Goal: Find contact information: Find contact information

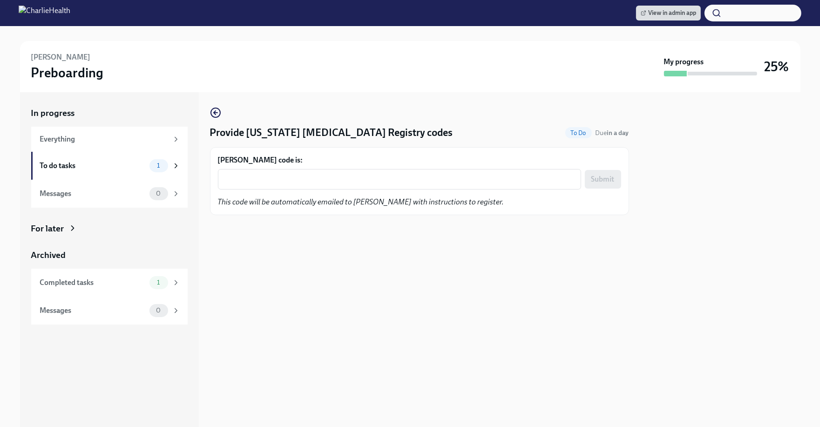
click at [205, 110] on div "In progress Everything To do tasks 1 Messages 0 For later Archived Completed ta…" at bounding box center [410, 259] width 780 height 335
click at [211, 110] on circle "button" at bounding box center [215, 112] width 9 height 9
click at [643, 14] on icon at bounding box center [643, 13] width 6 height 6
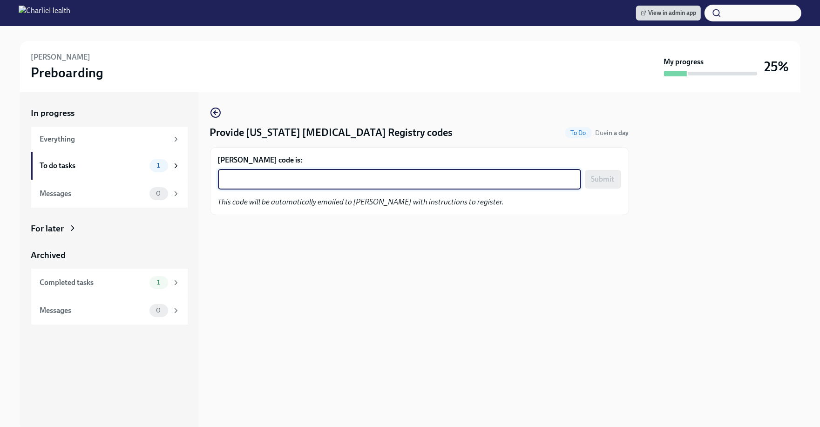
click at [388, 179] on textarea "Natalie Weaver's code is:" at bounding box center [399, 179] width 352 height 11
paste textarea "1LUGX3FI299Z"
type textarea "1LUGX3FI299Z"
click at [600, 184] on button "Submit" at bounding box center [603, 179] width 36 height 19
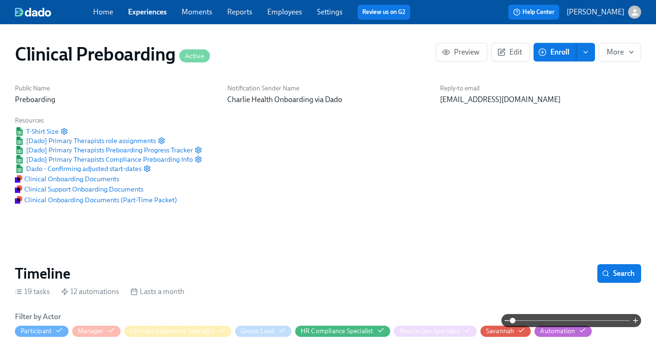
click at [294, 10] on link "Employees" at bounding box center [284, 11] width 35 height 9
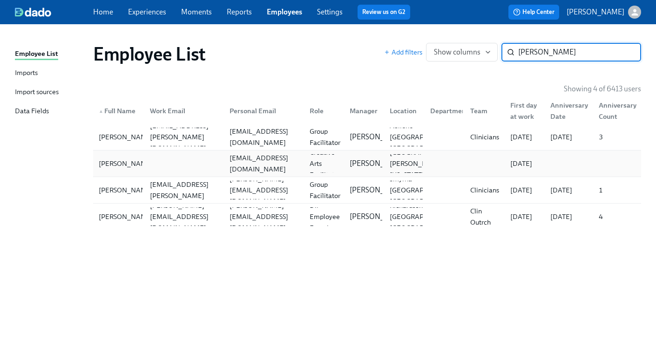
type input "weaver"
click at [156, 168] on div at bounding box center [182, 163] width 80 height 19
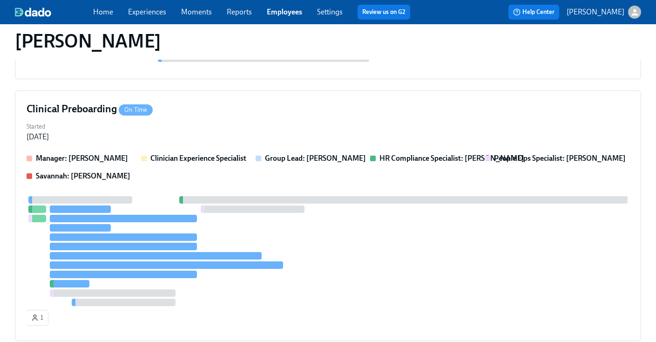
scroll to position [194, 0]
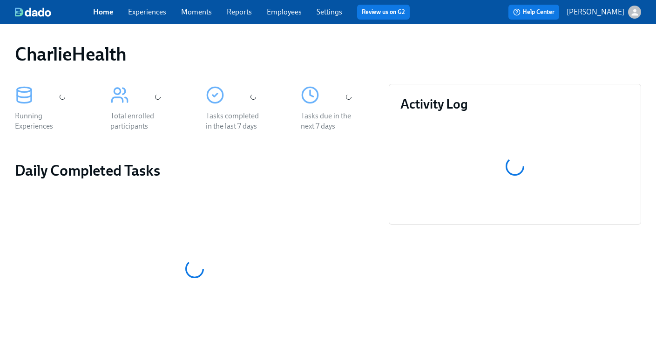
click at [282, 11] on link "Employees" at bounding box center [284, 11] width 35 height 9
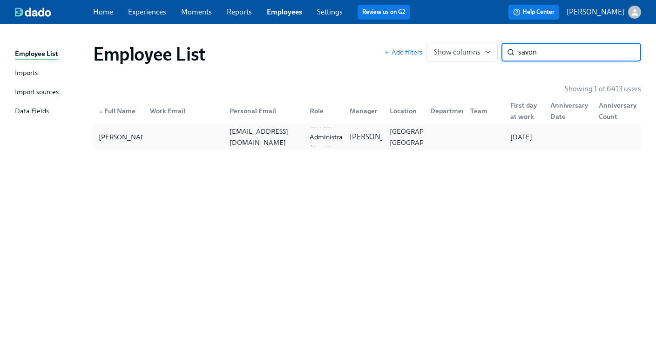
type input "savon"
click at [259, 133] on div "savonmhubbard@yahoo.com" at bounding box center [264, 137] width 76 height 22
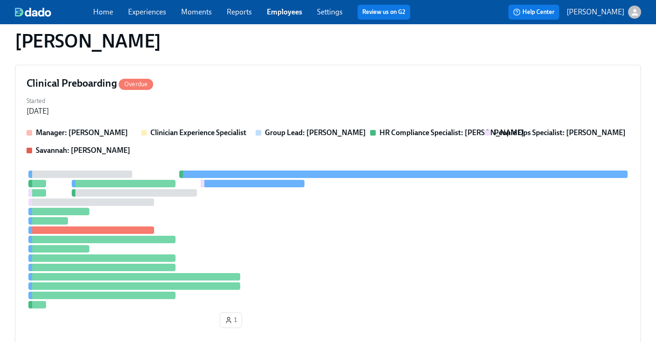
scroll to position [283, 0]
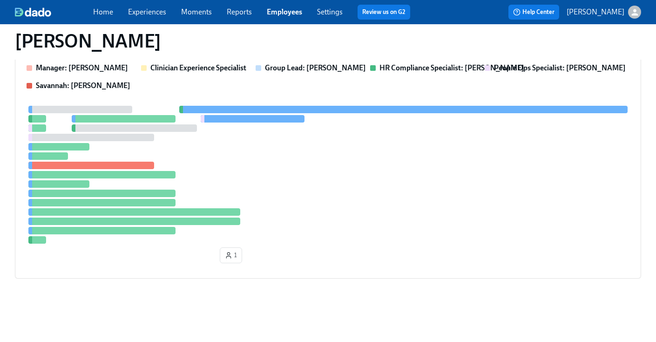
click at [413, 140] on div at bounding box center [328, 175] width 603 height 138
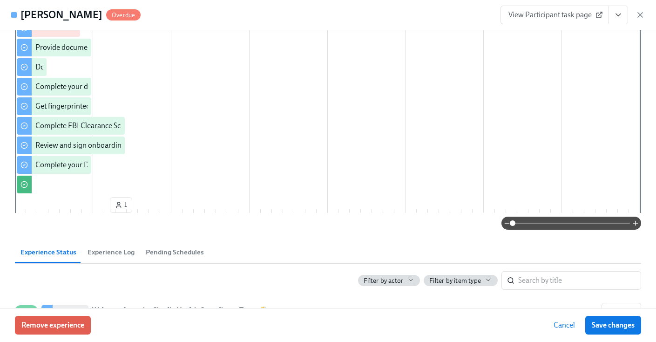
scroll to position [0, 0]
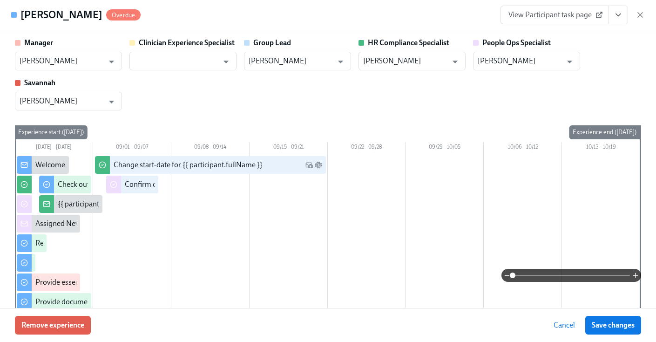
click at [617, 14] on icon "View task page" at bounding box center [617, 14] width 9 height 9
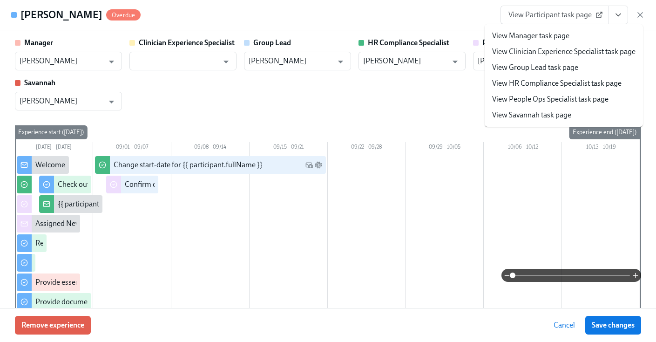
click at [530, 81] on link "View HR Compliance Specialist task page" at bounding box center [556, 83] width 129 height 10
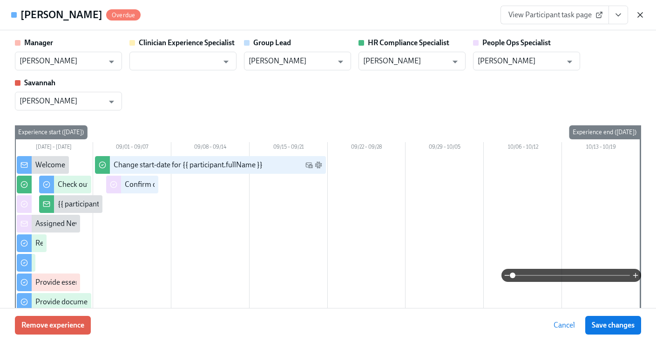
click at [642, 18] on icon "button" at bounding box center [639, 14] width 9 height 9
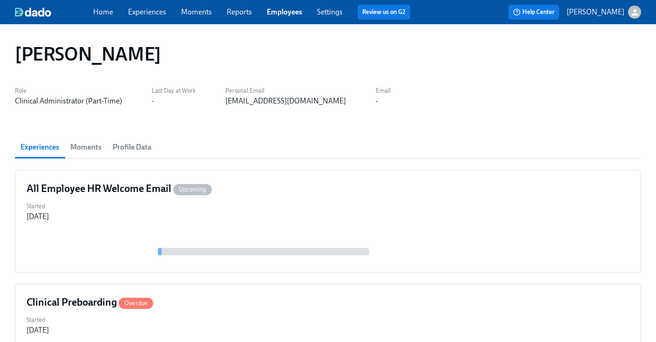
drag, startPoint x: 318, startPoint y: 99, endPoint x: 222, endPoint y: 106, distance: 96.6
click at [222, 106] on div "Savon Hubbard Role Clinical Administrator (Part-Time) Last Day at Work - Person…" at bounding box center [328, 318] width 626 height 567
drag, startPoint x: 222, startPoint y: 105, endPoint x: 328, endPoint y: 118, distance: 107.4
click at [328, 118] on div "Savon Hubbard Role Clinical Administrator (Part-Time) Last Day at Work - Person…" at bounding box center [328, 318] width 626 height 567
copy div "savonmhubbard@yahoo.com"
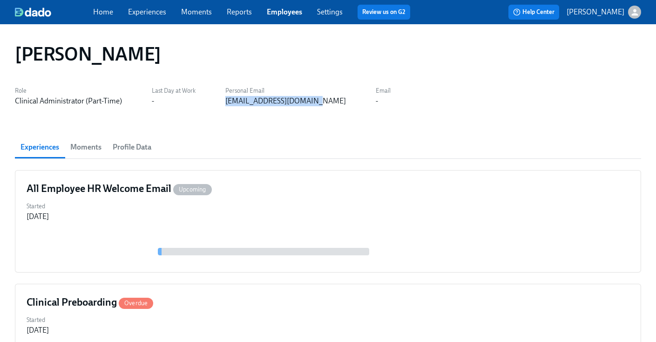
click at [279, 11] on link "Employees" at bounding box center [284, 11] width 35 height 9
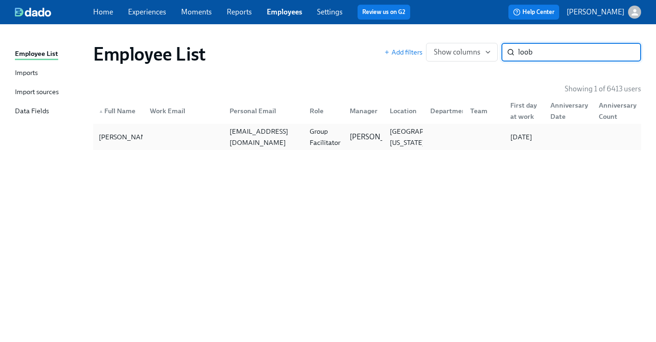
type input "loob"
click at [149, 146] on div "Tanya Looby tanyalooby@gmail.com Group Facilitator Rachel Keyworth Macon, Georg…" at bounding box center [367, 137] width 548 height 26
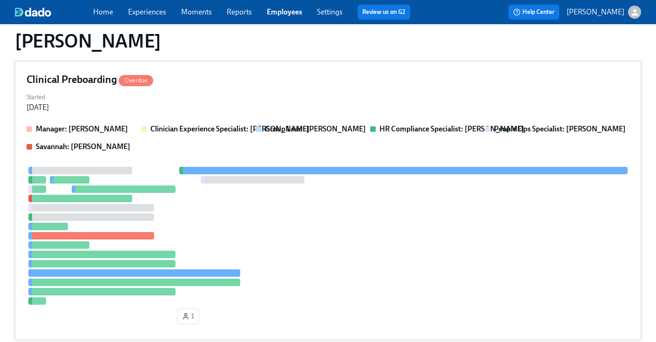
scroll to position [94, 0]
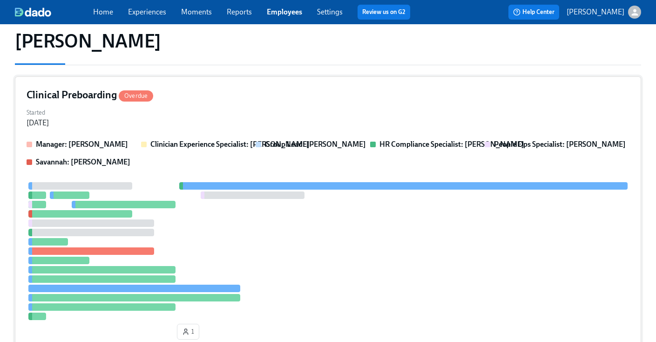
click at [360, 127] on div "Started Aug 27, 2025" at bounding box center [328, 117] width 603 height 22
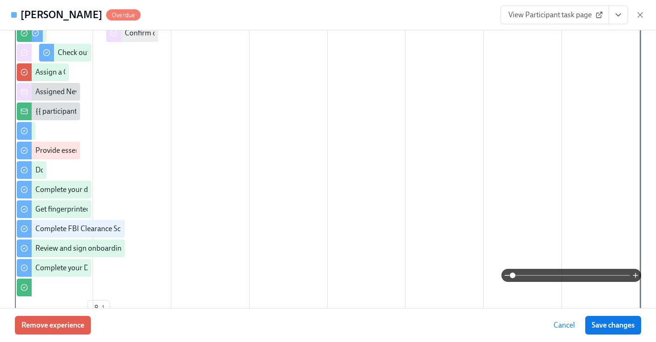
scroll to position [0, 0]
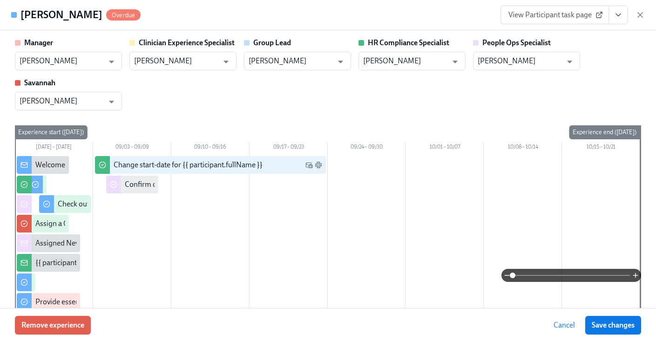
click at [628, 16] on div "View Participant task page" at bounding box center [572, 15] width 144 height 19
click at [617, 15] on icon "View task page" at bounding box center [618, 15] width 5 height 2
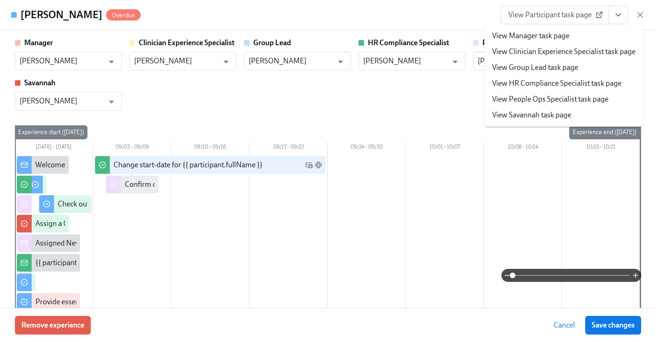
click at [557, 86] on link "View HR Compliance Specialist task page" at bounding box center [556, 83] width 129 height 10
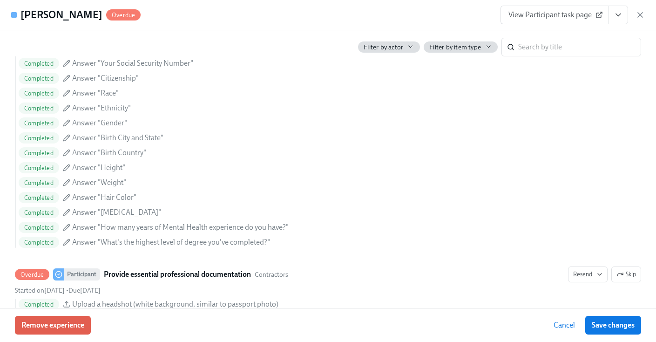
scroll to position [696, 0]
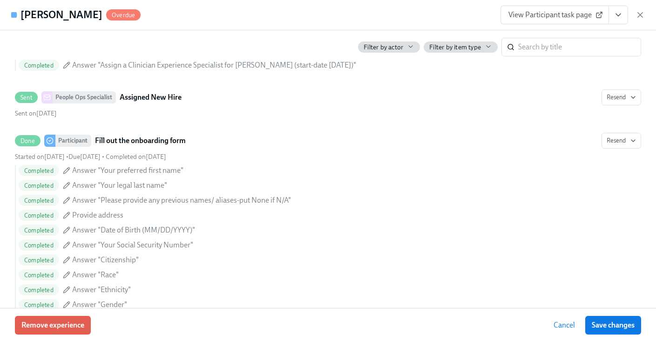
click at [638, 24] on div "Tanya Looby Overdue View Participant task page" at bounding box center [328, 15] width 656 height 30
click at [635, 14] on icon "button" at bounding box center [639, 14] width 9 height 9
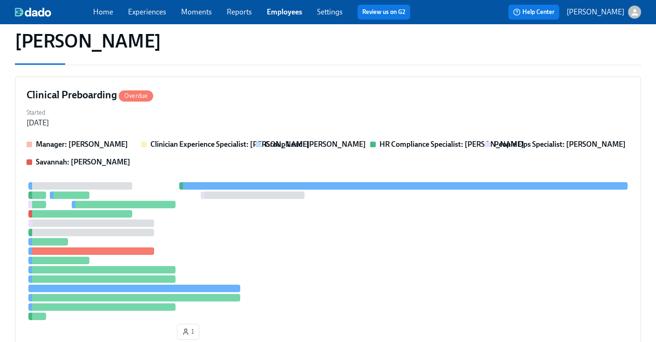
scroll to position [0, 0]
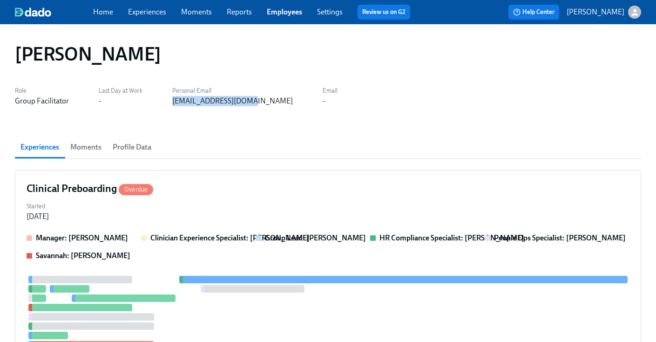
drag, startPoint x: 250, startPoint y: 105, endPoint x: 166, endPoint y: 105, distance: 84.2
click at [166, 105] on div "Role Group Facilitator Last Day at Work - Personal Email tanyalooby@gmail.com E…" at bounding box center [328, 95] width 626 height 22
copy div "tanyalooby@gmail.com"
click at [267, 11] on link "Employees" at bounding box center [284, 11] width 35 height 9
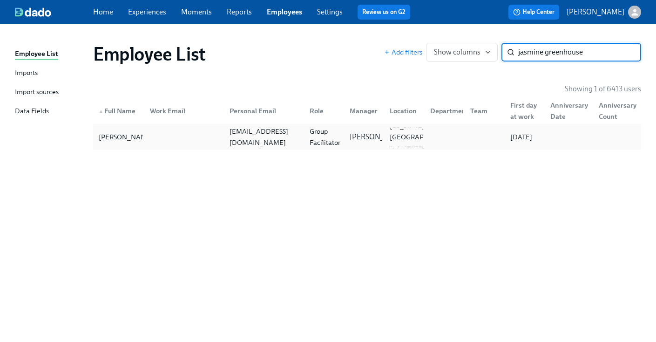
type input "jasmine greenhouse"
click at [200, 139] on div at bounding box center [182, 137] width 80 height 19
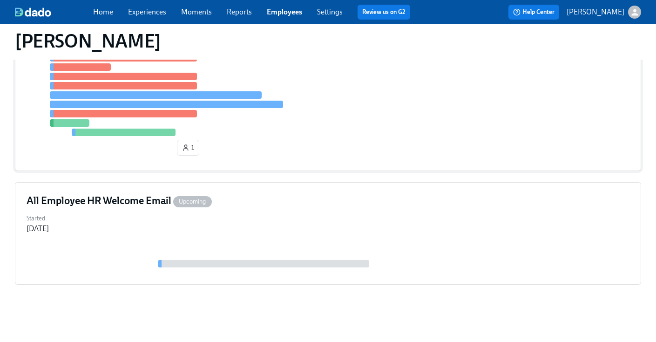
scroll to position [272, 0]
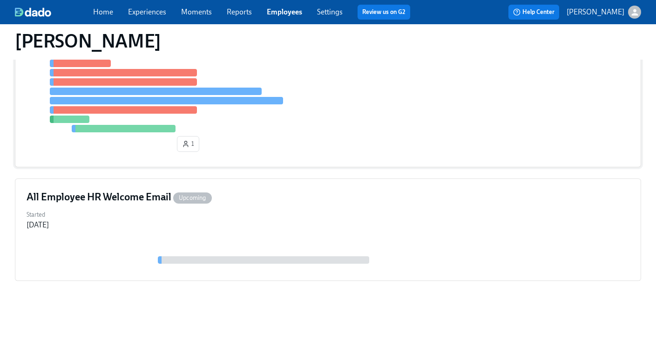
click at [320, 111] on div at bounding box center [328, 68] width 603 height 128
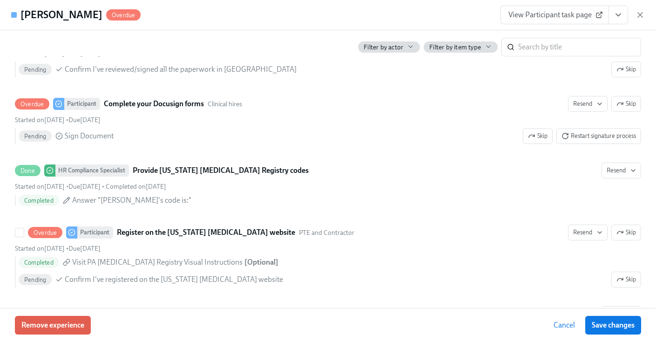
scroll to position [1648, 0]
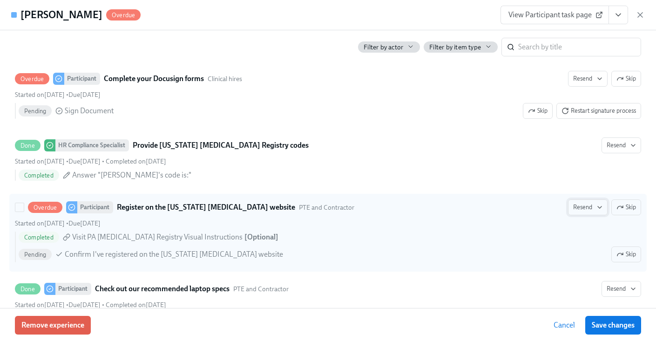
click at [596, 206] on icon "button" at bounding box center [599, 206] width 7 height 7
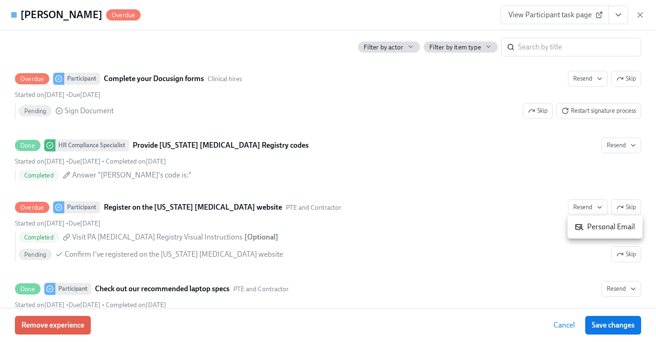
click at [602, 228] on div "Personal Email" at bounding box center [605, 227] width 60 height 10
click at [589, 14] on span "View Participant task page" at bounding box center [554, 14] width 93 height 9
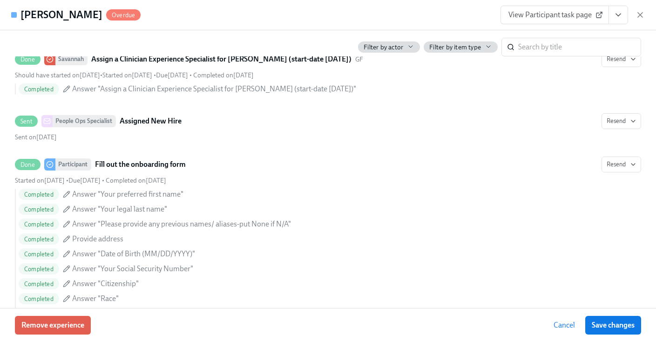
scroll to position [486, 0]
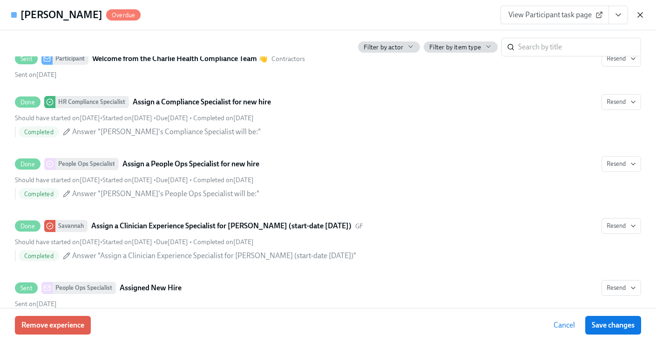
click at [642, 14] on icon "button" at bounding box center [639, 14] width 9 height 9
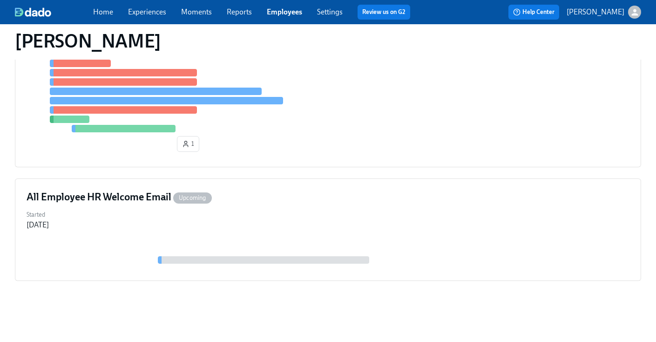
scroll to position [0, 0]
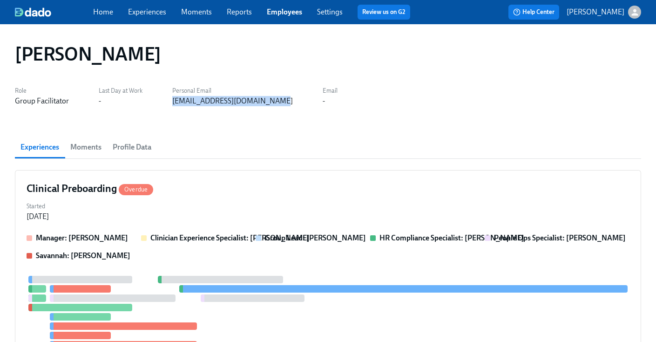
drag, startPoint x: 274, startPoint y: 106, endPoint x: 159, endPoint y: 103, distance: 114.5
click at [159, 103] on div "Jasmine Greenhouse Role Group Facilitator Last Day at Work - Personal Email jgr…" at bounding box center [328, 314] width 626 height 558
copy div "jgreenhouseonline@gmail.com"
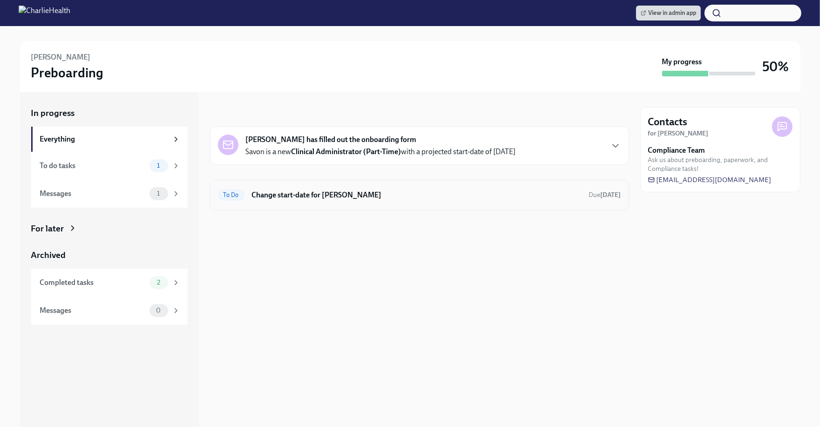
click at [394, 190] on h6 "Change start-date for [PERSON_NAME]" at bounding box center [416, 195] width 329 height 10
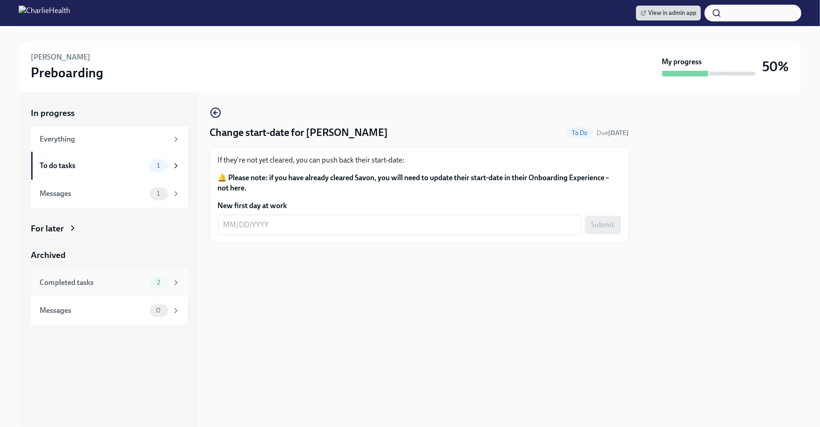
click at [155, 270] on div "Completed tasks 2" at bounding box center [109, 283] width 156 height 28
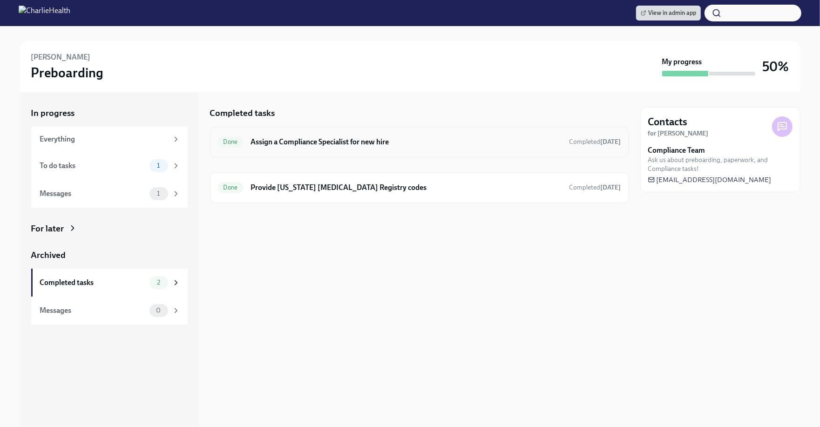
click at [323, 147] on div "Done Assign a Compliance Specialist for new hire Completed [DATE]" at bounding box center [419, 141] width 403 height 15
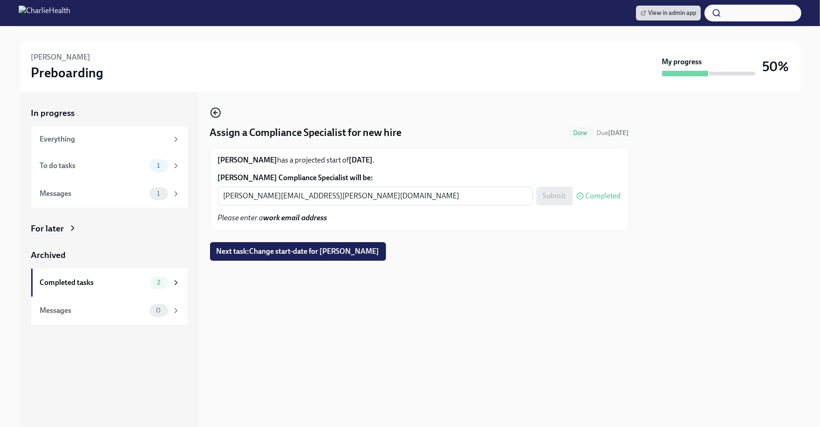
click at [220, 111] on circle "button" at bounding box center [215, 112] width 9 height 9
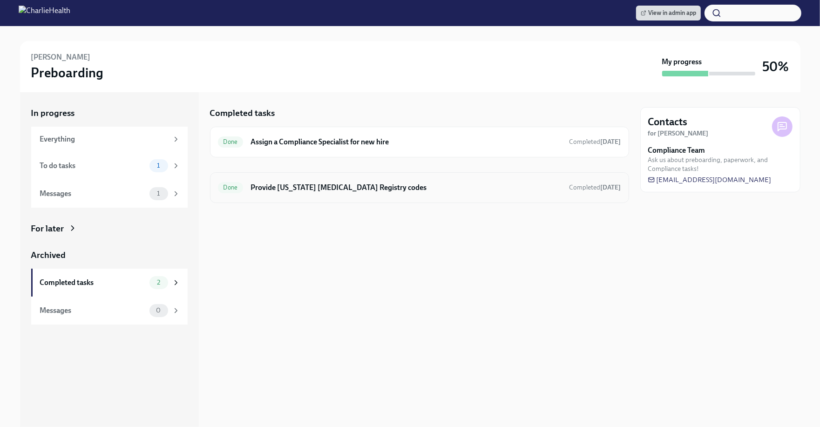
click at [289, 188] on h6 "Provide [US_STATE] [MEDICAL_DATA] Registry codes" at bounding box center [405, 187] width 311 height 10
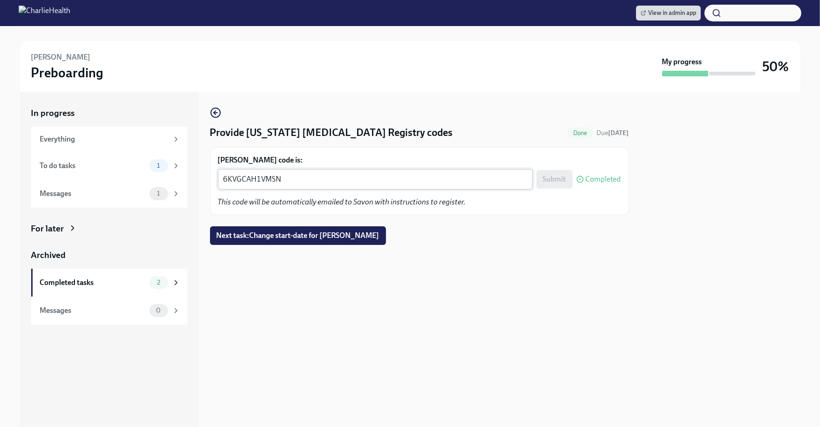
click at [320, 175] on textarea "6KVGCAH1VMSN" at bounding box center [374, 179] width 303 height 11
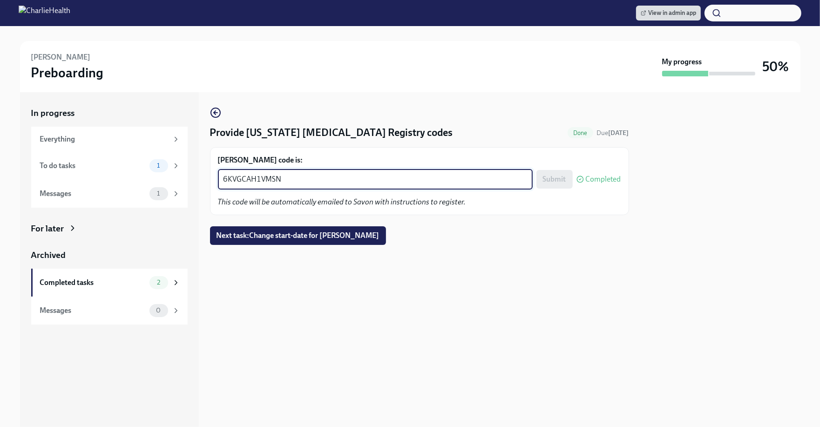
click at [320, 175] on textarea "6KVGCAH1VMSN" at bounding box center [374, 179] width 303 height 11
click at [271, 181] on textarea "6KVGCAH1VMSN" at bounding box center [374, 179] width 303 height 11
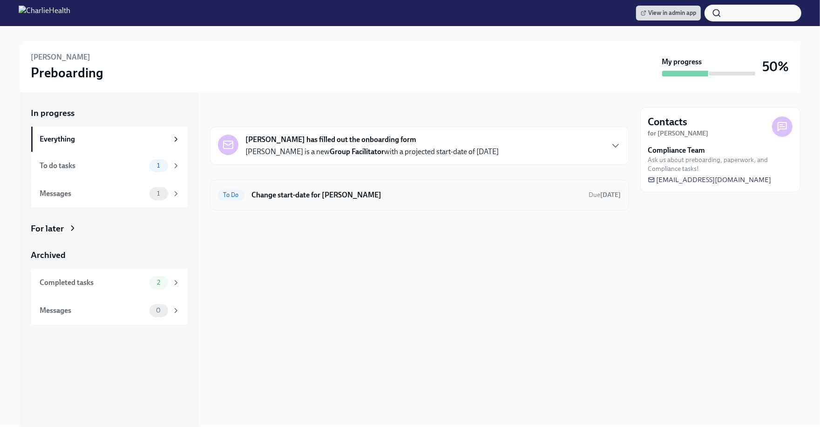
click at [334, 192] on h6 "Change start-date for Tanya Looby" at bounding box center [416, 195] width 329 height 10
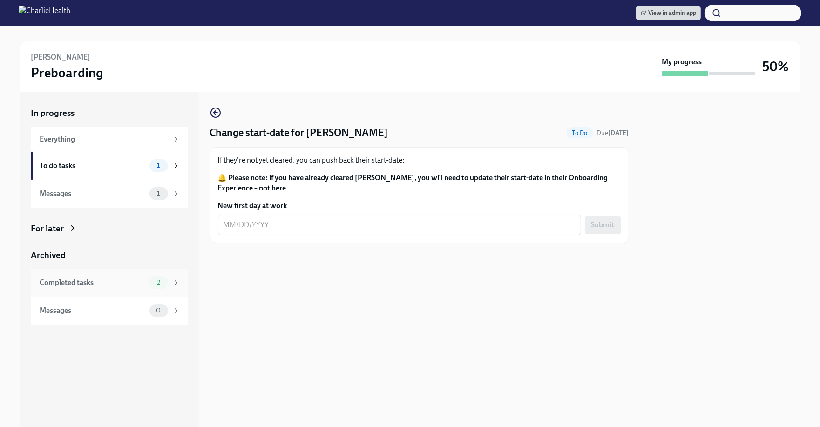
click at [107, 284] on div "Completed tasks" at bounding box center [93, 282] width 106 height 10
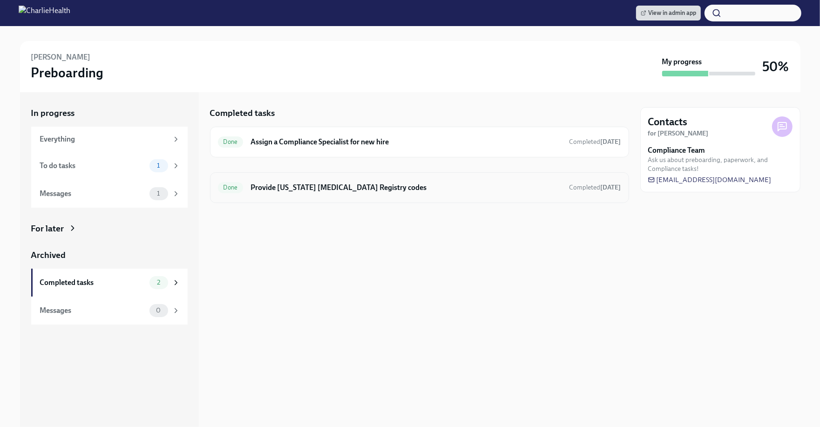
click at [312, 184] on h6 "Provide Pennsylvania Child Abuse Registry codes" at bounding box center [405, 187] width 311 height 10
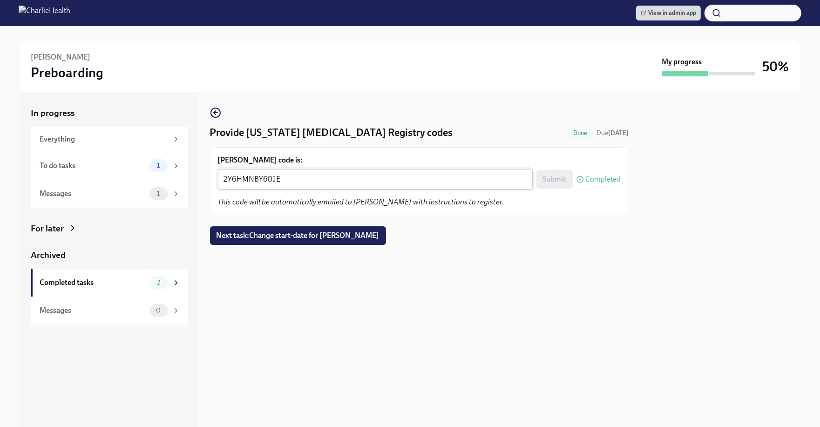
click at [291, 183] on textarea "2Y6HMNBY60JE" at bounding box center [374, 179] width 303 height 11
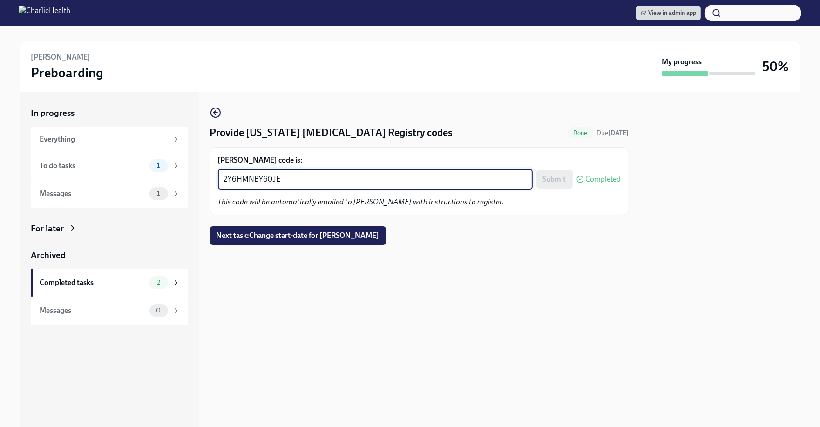
click at [291, 183] on textarea "2Y6HMNBY60JE" at bounding box center [374, 179] width 303 height 11
click at [335, 177] on textarea "2Y6HMNBY60JE" at bounding box center [374, 179] width 303 height 11
